Goal: Feedback & Contribution: Contribute content

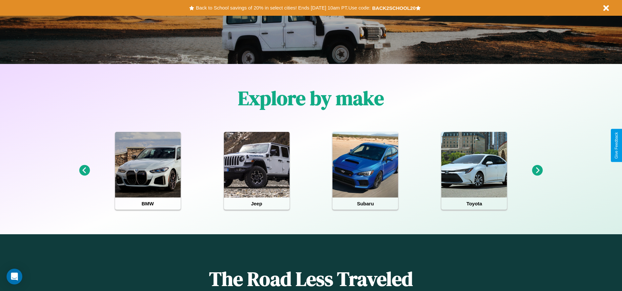
scroll to position [136, 0]
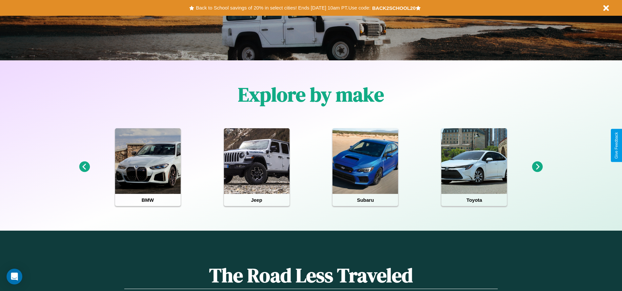
click at [538, 167] on icon at bounding box center [537, 166] width 11 height 11
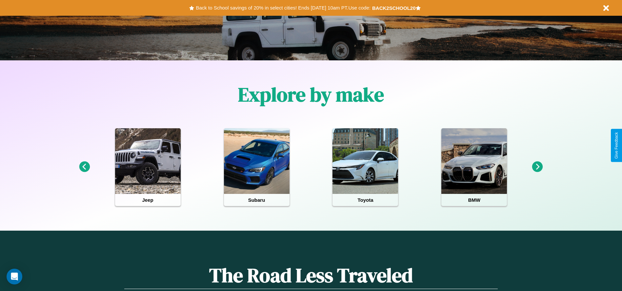
click at [538, 167] on icon at bounding box center [537, 166] width 11 height 11
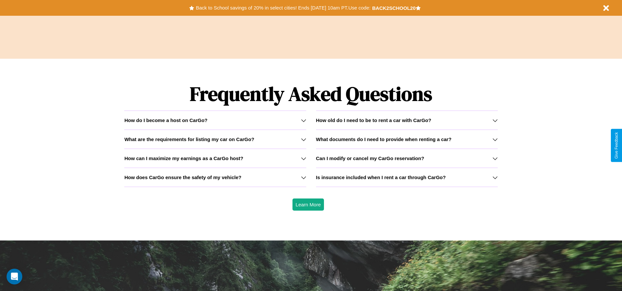
scroll to position [941, 0]
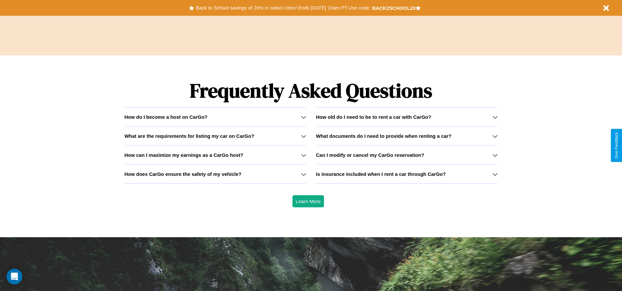
click at [407, 155] on h3 "Can I modify or cancel my CarGo reservation?" at bounding box center [370, 155] width 108 height 6
click at [303, 117] on icon at bounding box center [303, 117] width 5 height 5
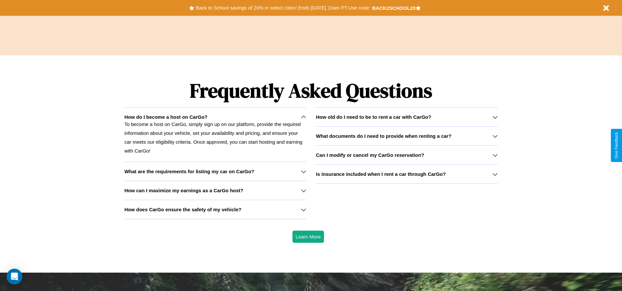
click at [495, 136] on icon at bounding box center [495, 136] width 5 height 5
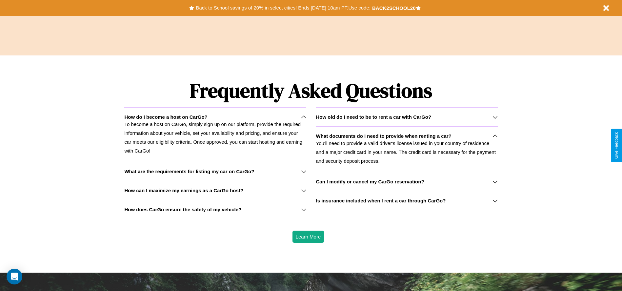
click at [407, 181] on h3 "Can I modify or cancel my CarGo reservation?" at bounding box center [370, 182] width 108 height 6
click at [495, 117] on icon at bounding box center [495, 117] width 5 height 5
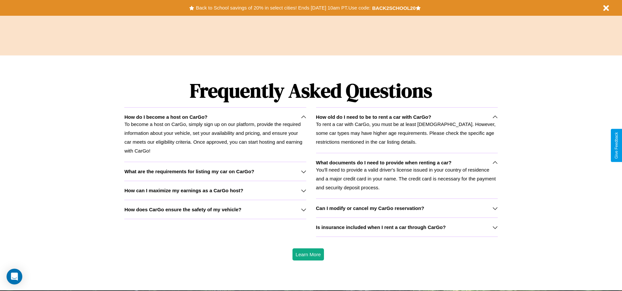
click at [303, 209] on icon at bounding box center [303, 209] width 5 height 5
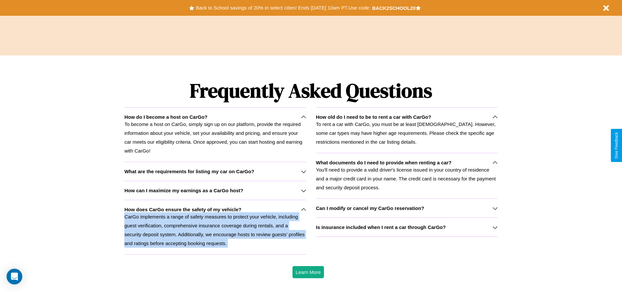
scroll to position [0, 0]
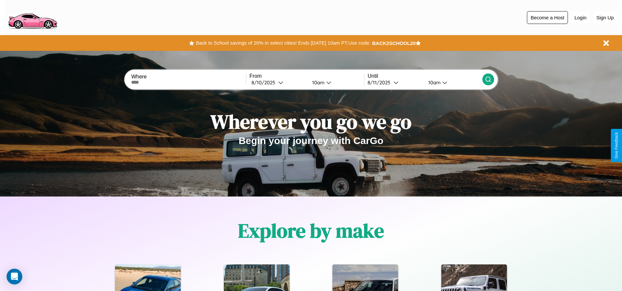
click at [548, 17] on button "Become a Host" at bounding box center [547, 17] width 41 height 13
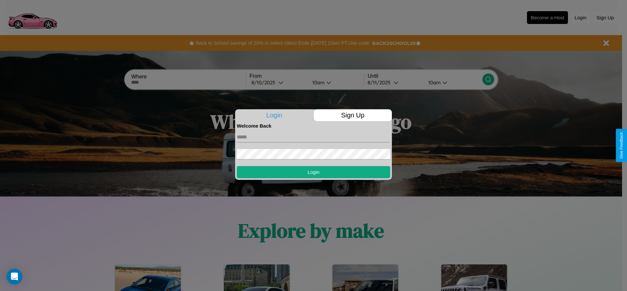
click at [353, 115] on p "Sign Up" at bounding box center [353, 115] width 78 height 12
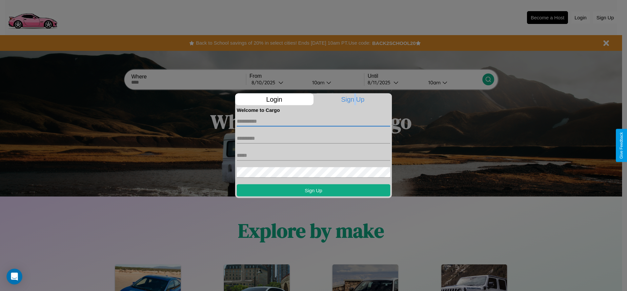
click at [314, 121] on input "text" at bounding box center [314, 121] width 154 height 10
type input "*******"
click at [314, 138] on input "text" at bounding box center [314, 138] width 154 height 10
type input "********"
click at [314, 155] on input "text" at bounding box center [314, 155] width 154 height 10
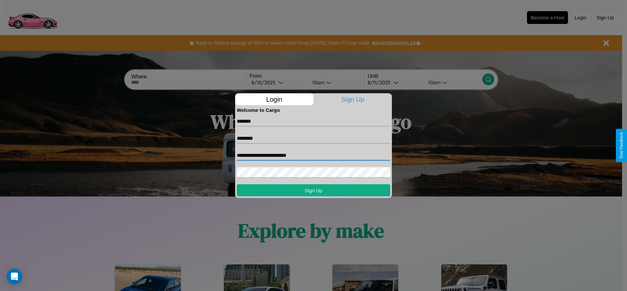
type input "**********"
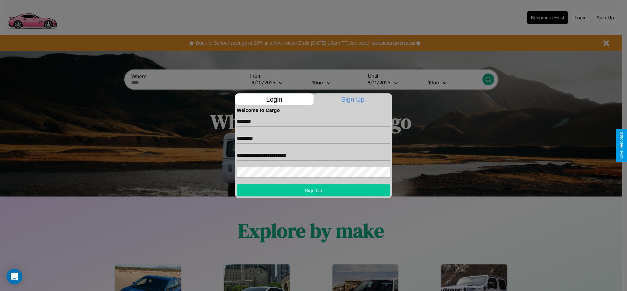
click at [314, 190] on button "Sign Up" at bounding box center [314, 190] width 154 height 12
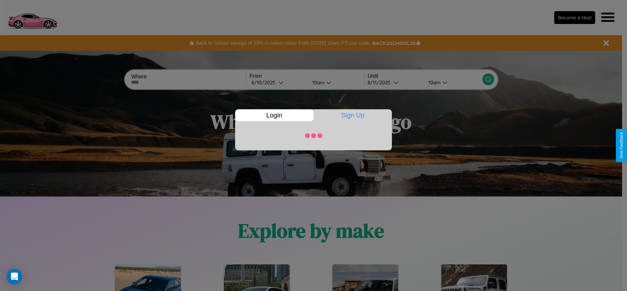
click at [548, 17] on div "Become a Host" at bounding box center [526, 18] width 184 height 16
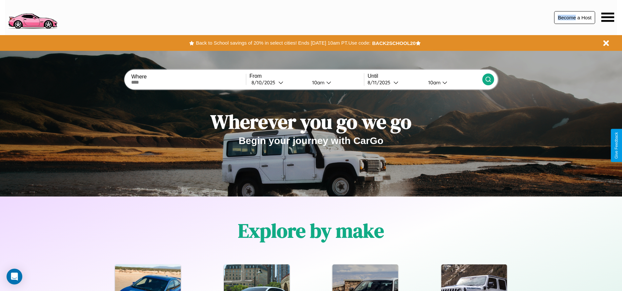
click at [575, 17] on button "Become a Host" at bounding box center [574, 17] width 41 height 13
